Goal: Register for event/course

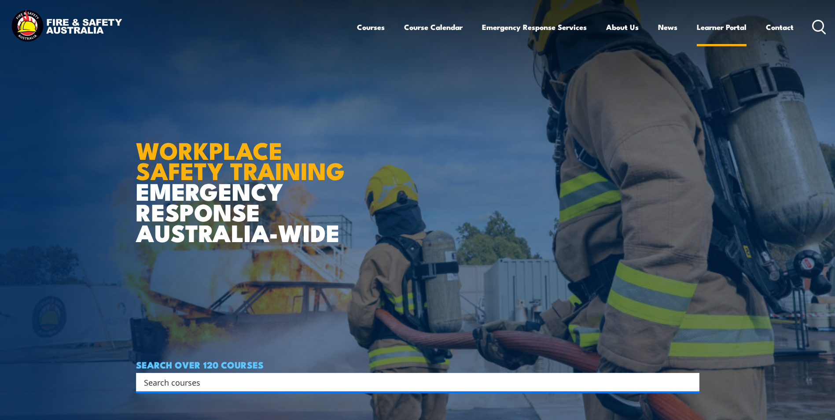
click at [711, 28] on link "Learner Portal" at bounding box center [722, 26] width 50 height 23
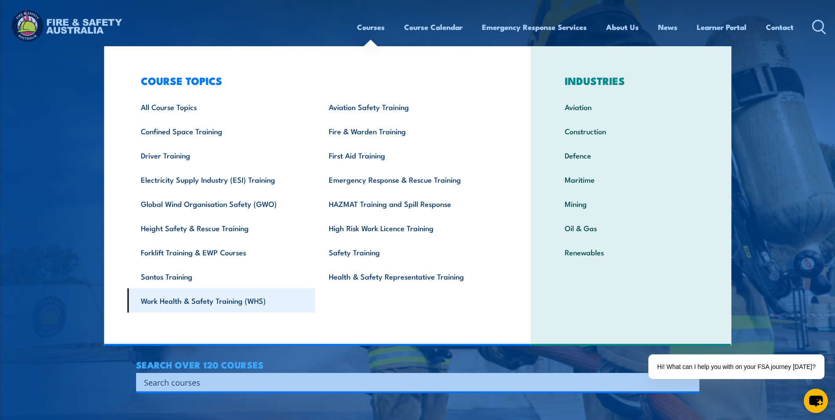
click at [195, 303] on link "Work Health & Safety Training (WHS)" at bounding box center [221, 300] width 188 height 24
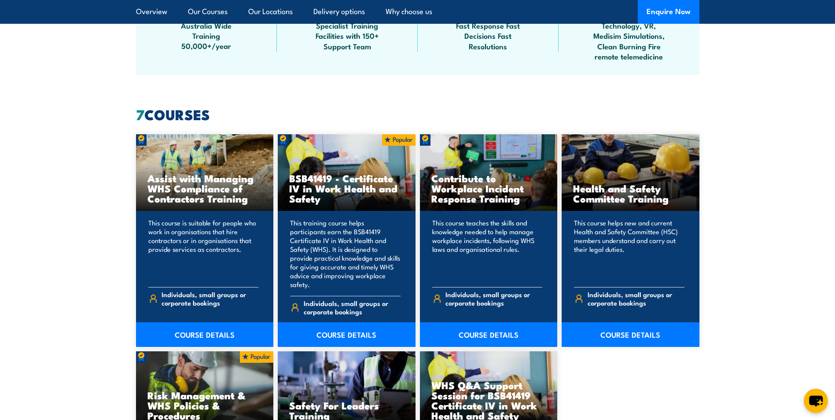
scroll to position [616, 0]
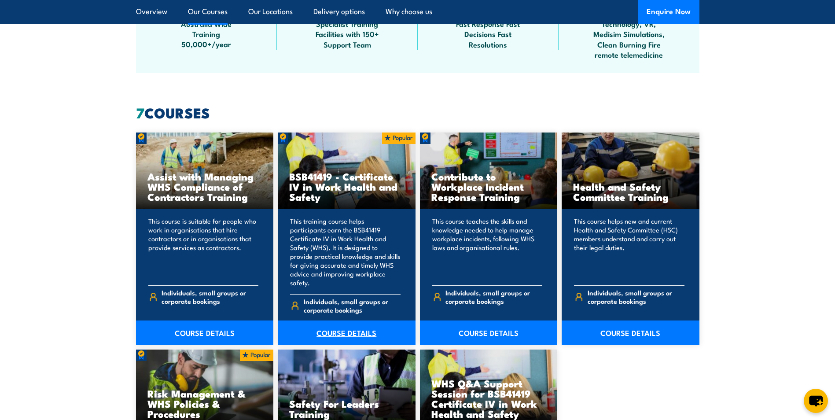
click at [336, 323] on link "COURSE DETAILS" at bounding box center [347, 332] width 138 height 25
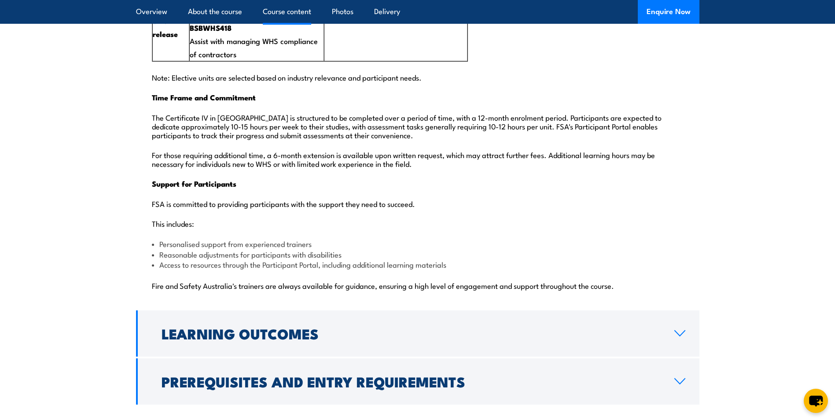
scroll to position [2157, 0]
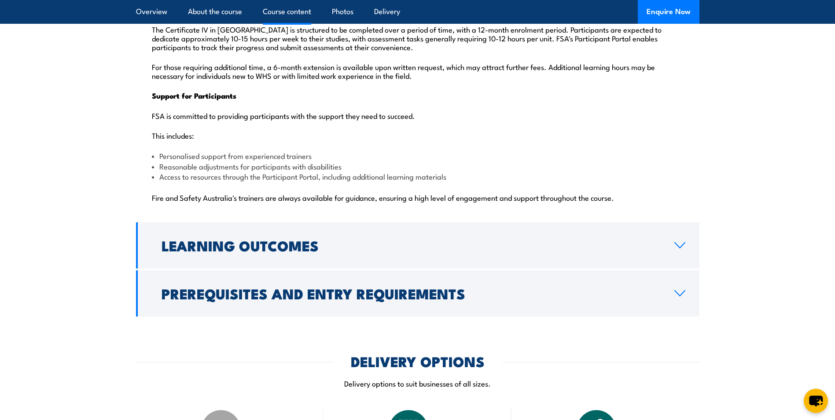
click at [274, 287] on h2 "Prerequisites and Entry Requirements" at bounding box center [411, 293] width 499 height 12
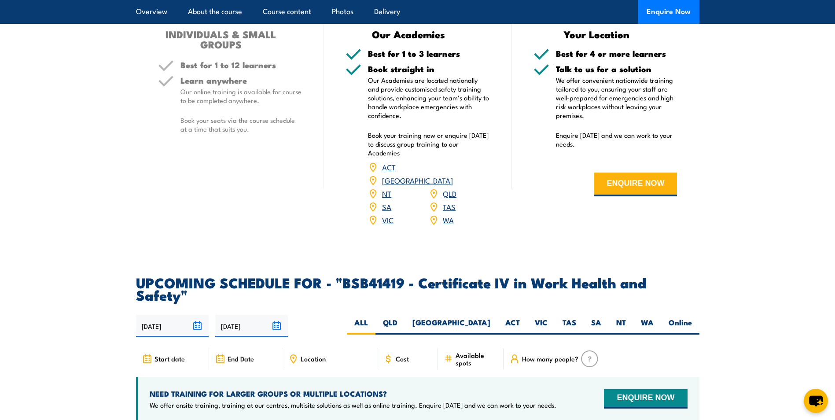
scroll to position [1363, 0]
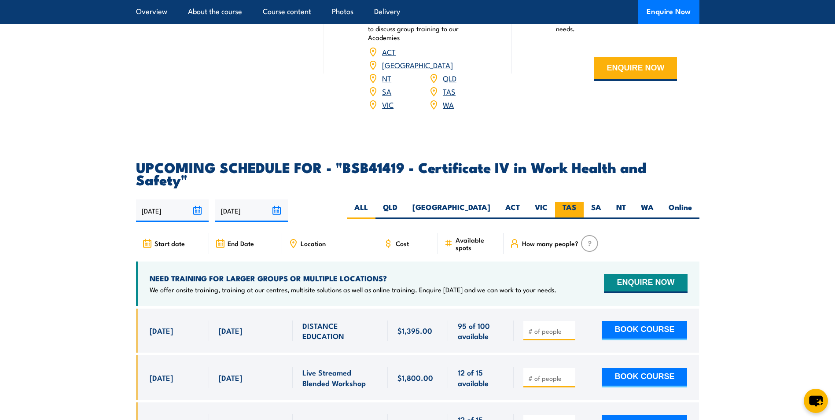
click at [574, 202] on label "TAS" at bounding box center [569, 210] width 29 height 17
click at [576, 202] on input "TAS" at bounding box center [579, 205] width 6 height 6
radio input "true"
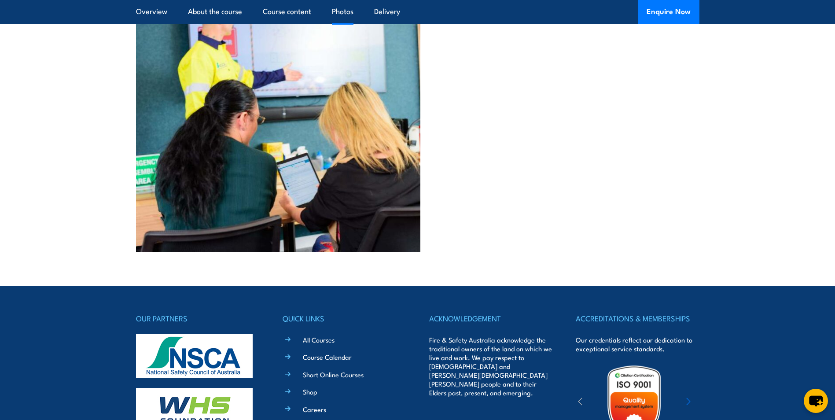
scroll to position [3577, 0]
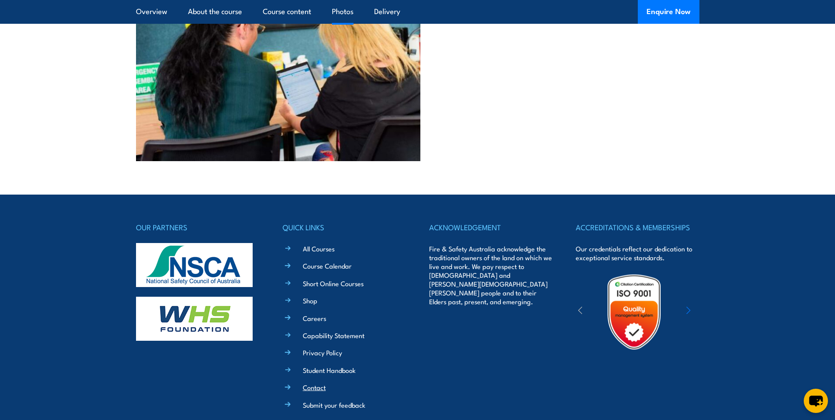
click at [316, 383] on link "Contact" at bounding box center [314, 387] width 23 height 9
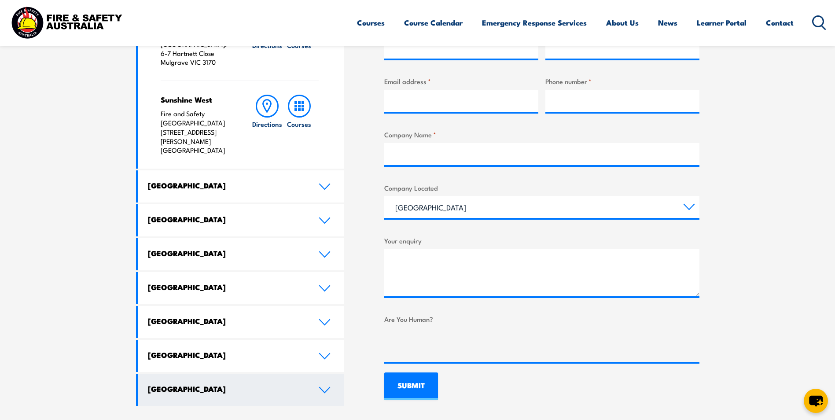
scroll to position [396, 0]
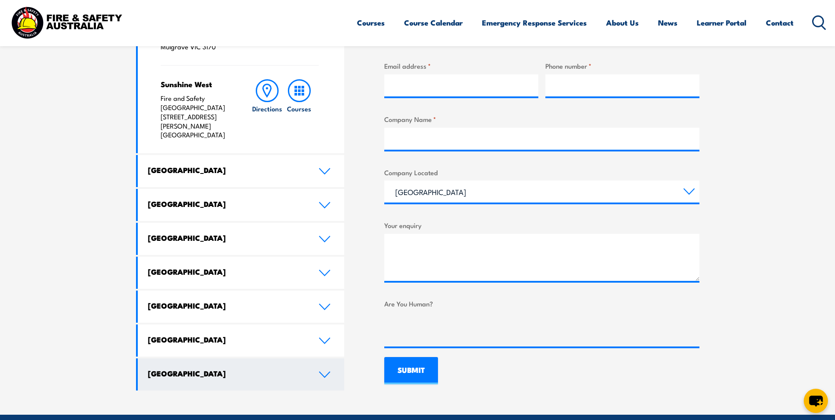
click at [257, 358] on link "[GEOGRAPHIC_DATA]" at bounding box center [241, 374] width 207 height 32
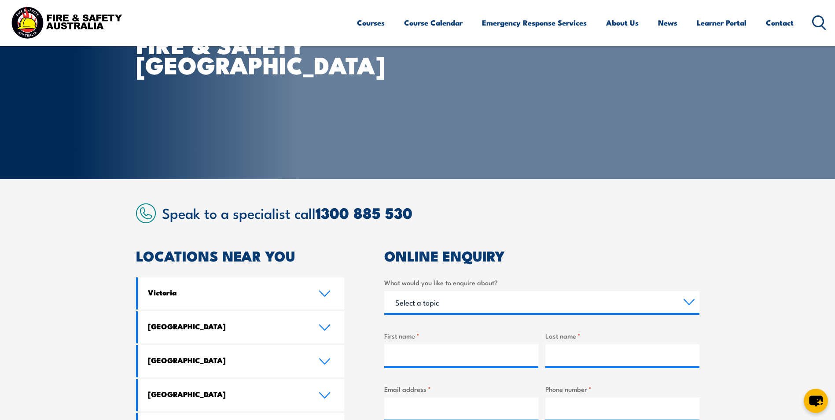
scroll to position [0, 0]
